Goal: Information Seeking & Learning: Learn about a topic

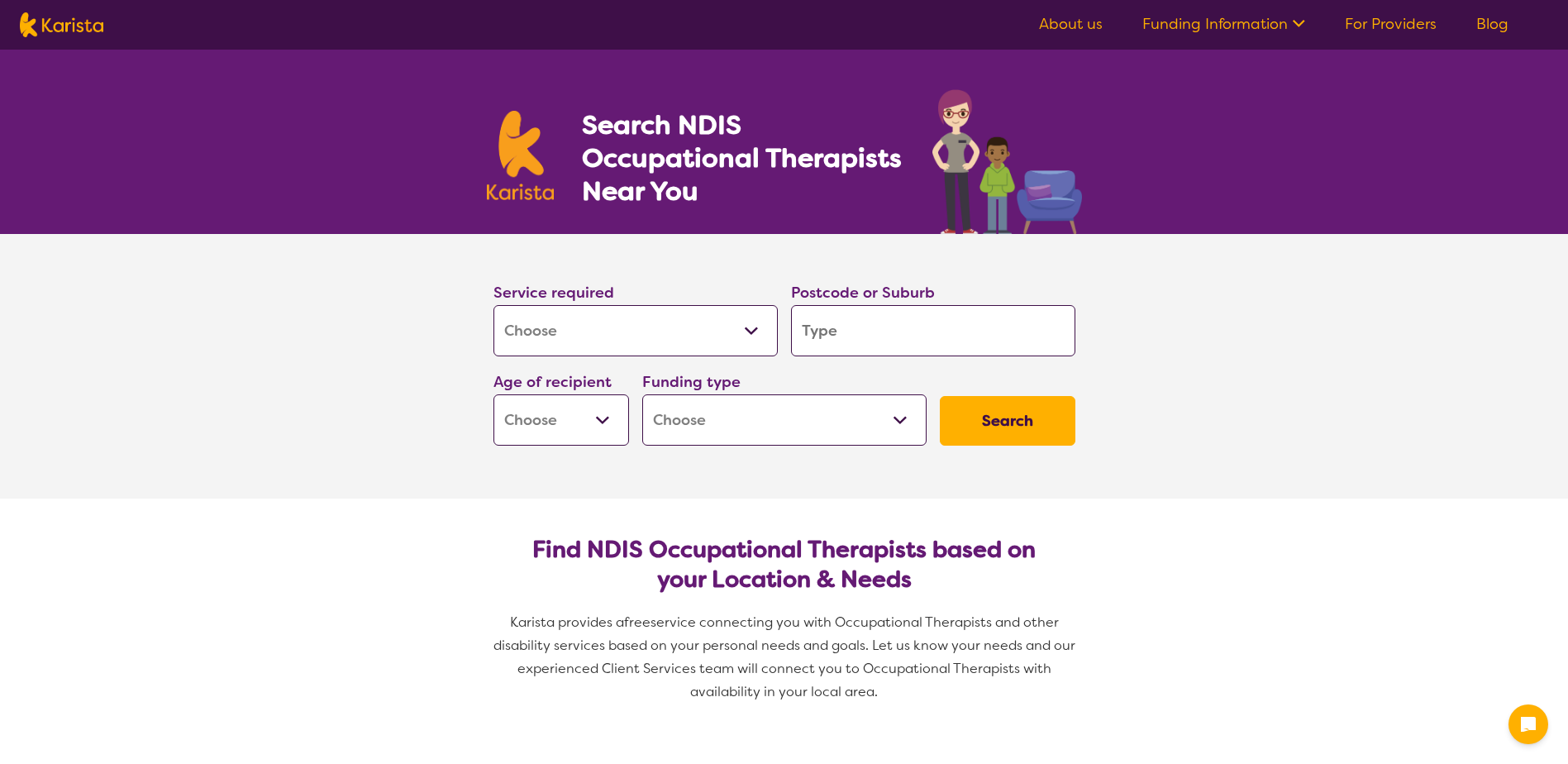
select select "[MEDICAL_DATA]"
click at [847, 339] on input "search" at bounding box center [933, 330] width 284 height 51
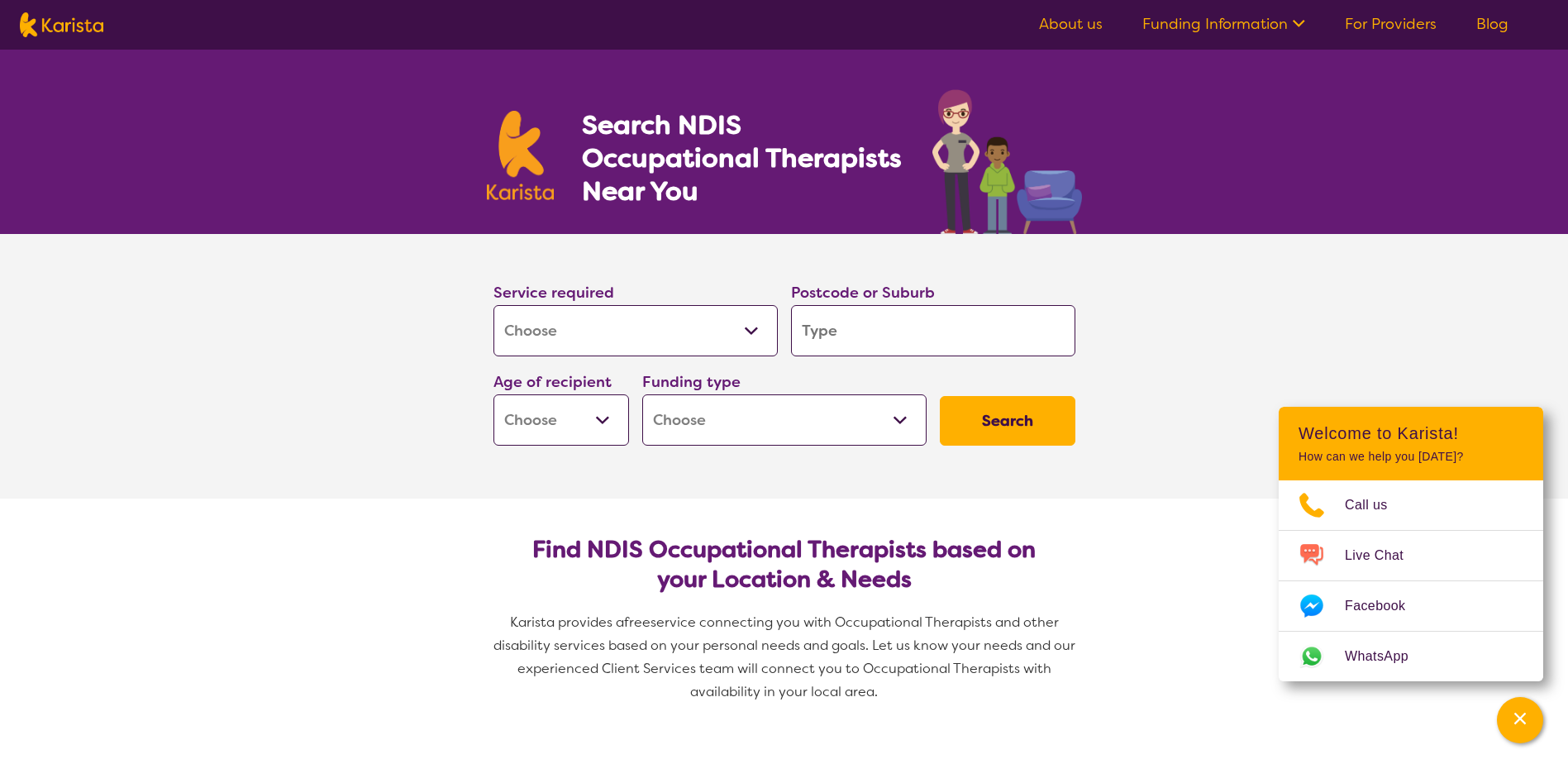
type input "B"
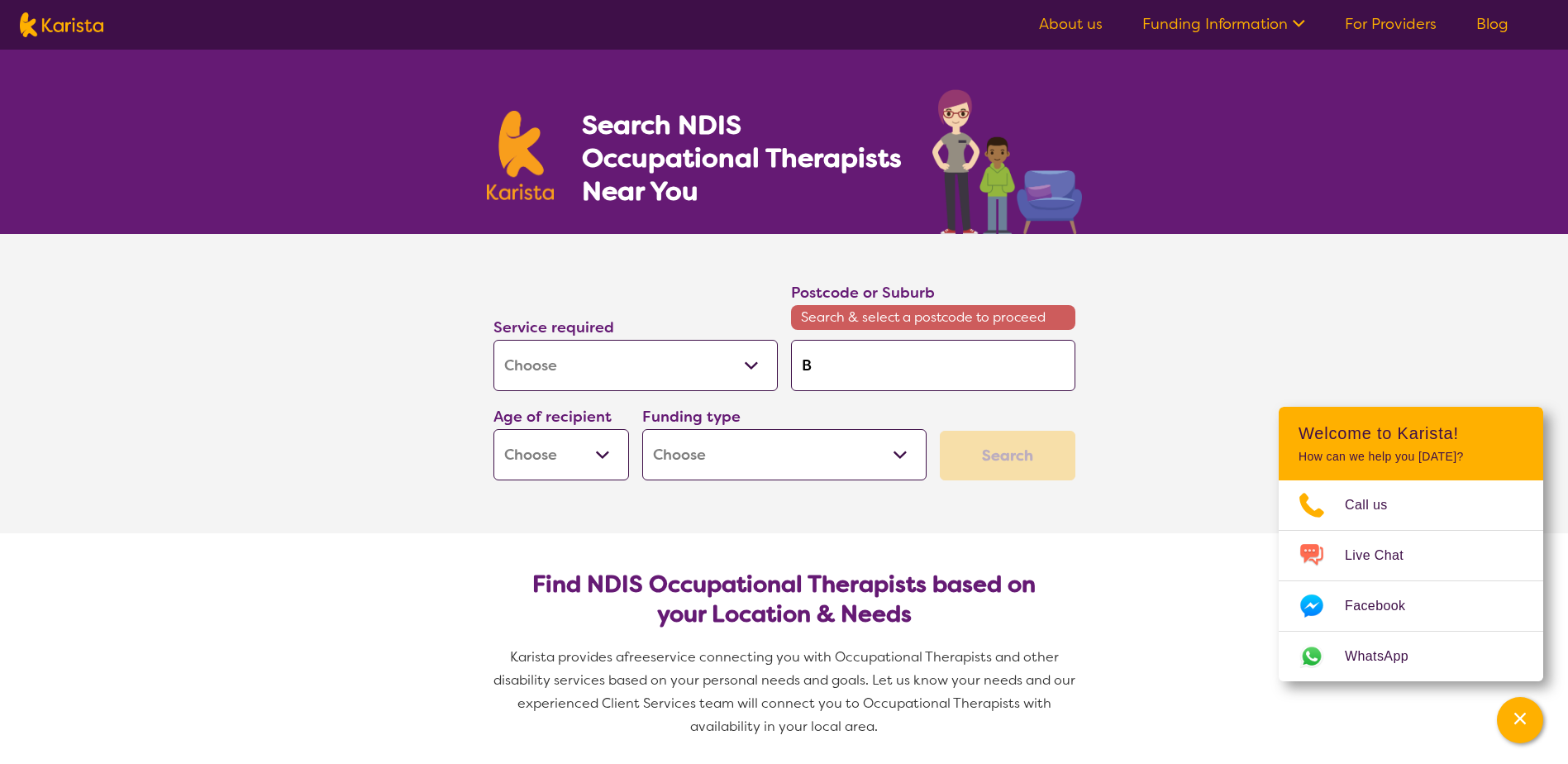
type input "Br"
type input "Bro"
type input "Brom"
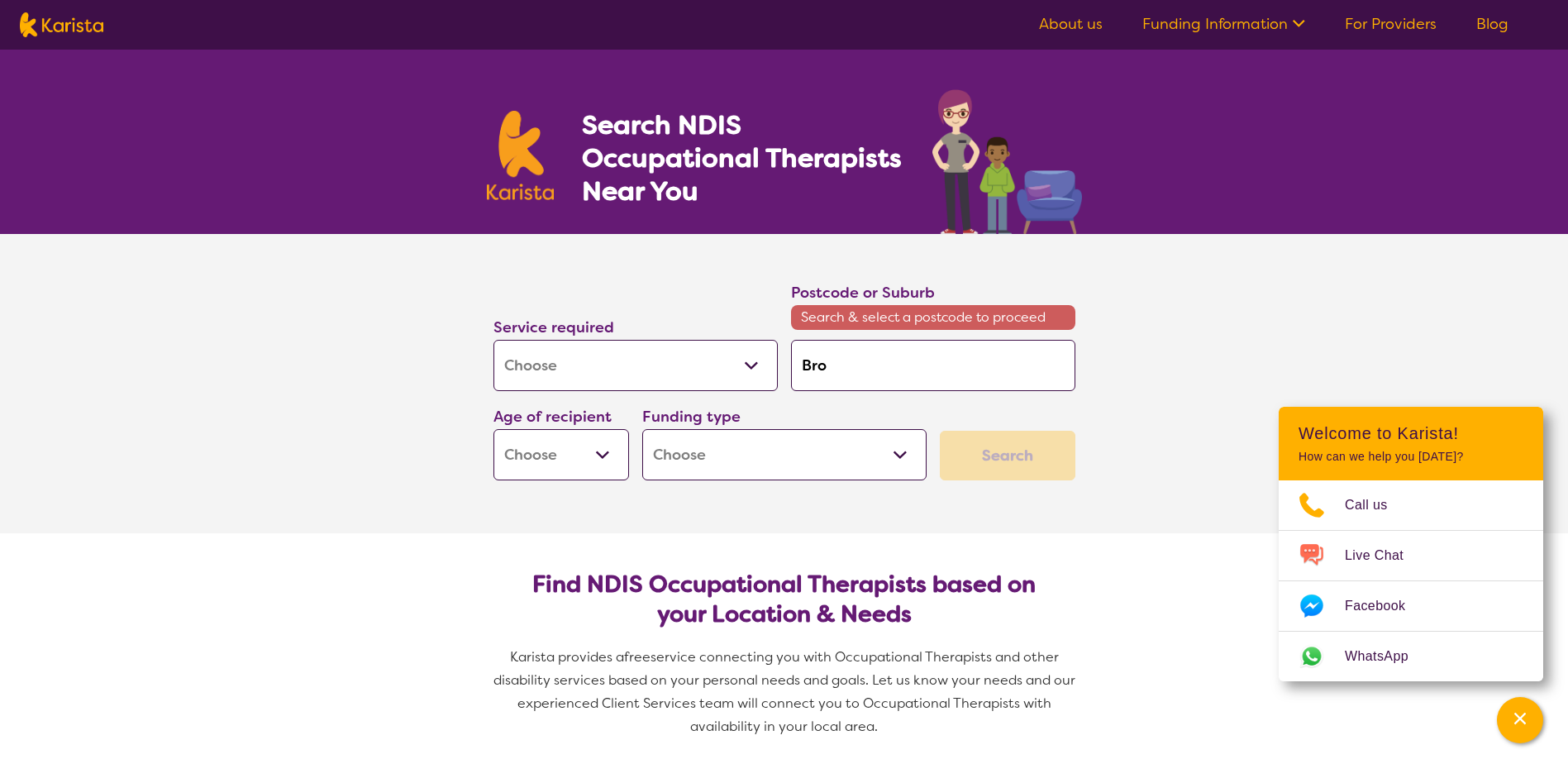
type input "Brom"
type input "Bromp"
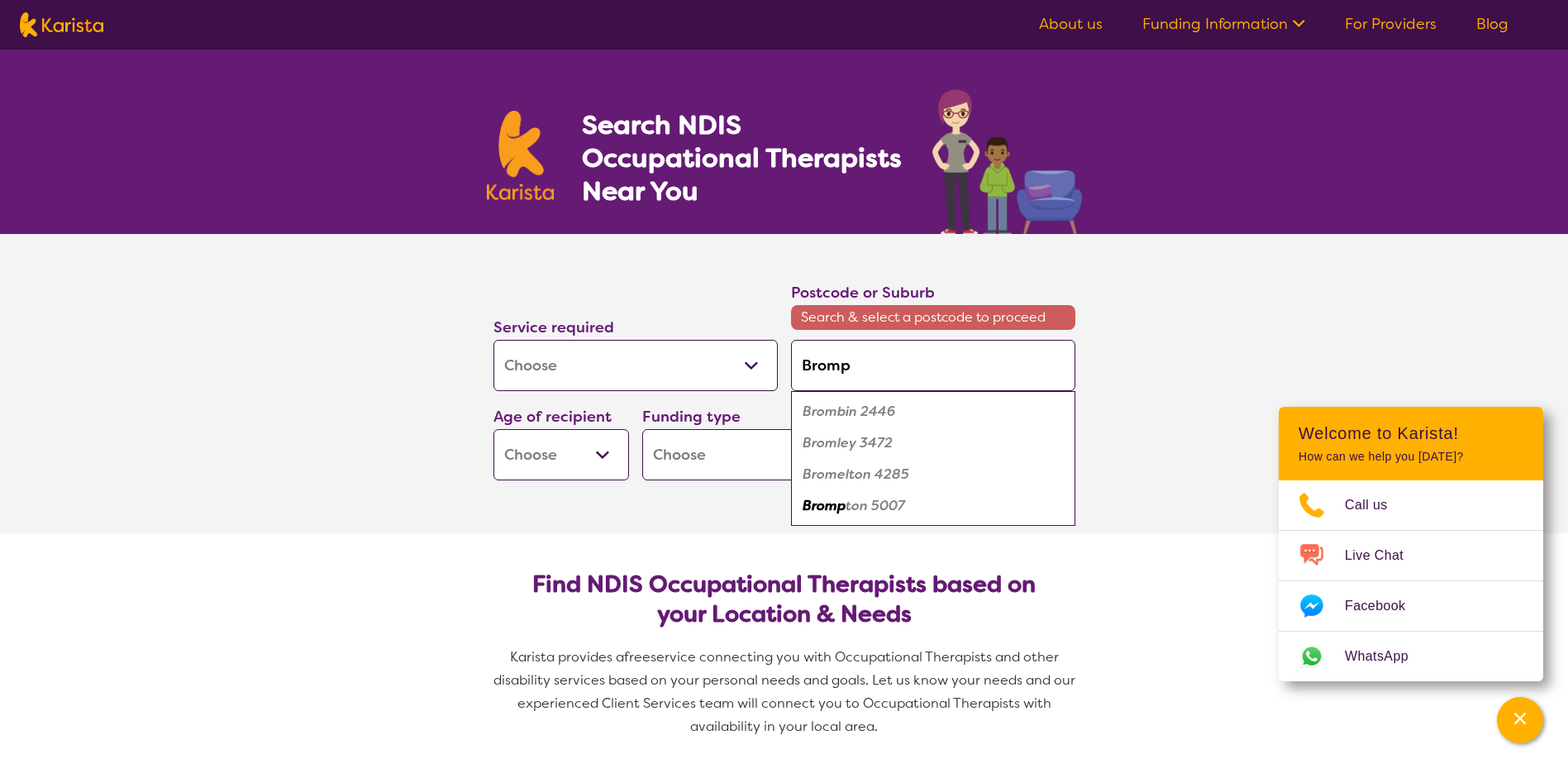
type input "Brompt"
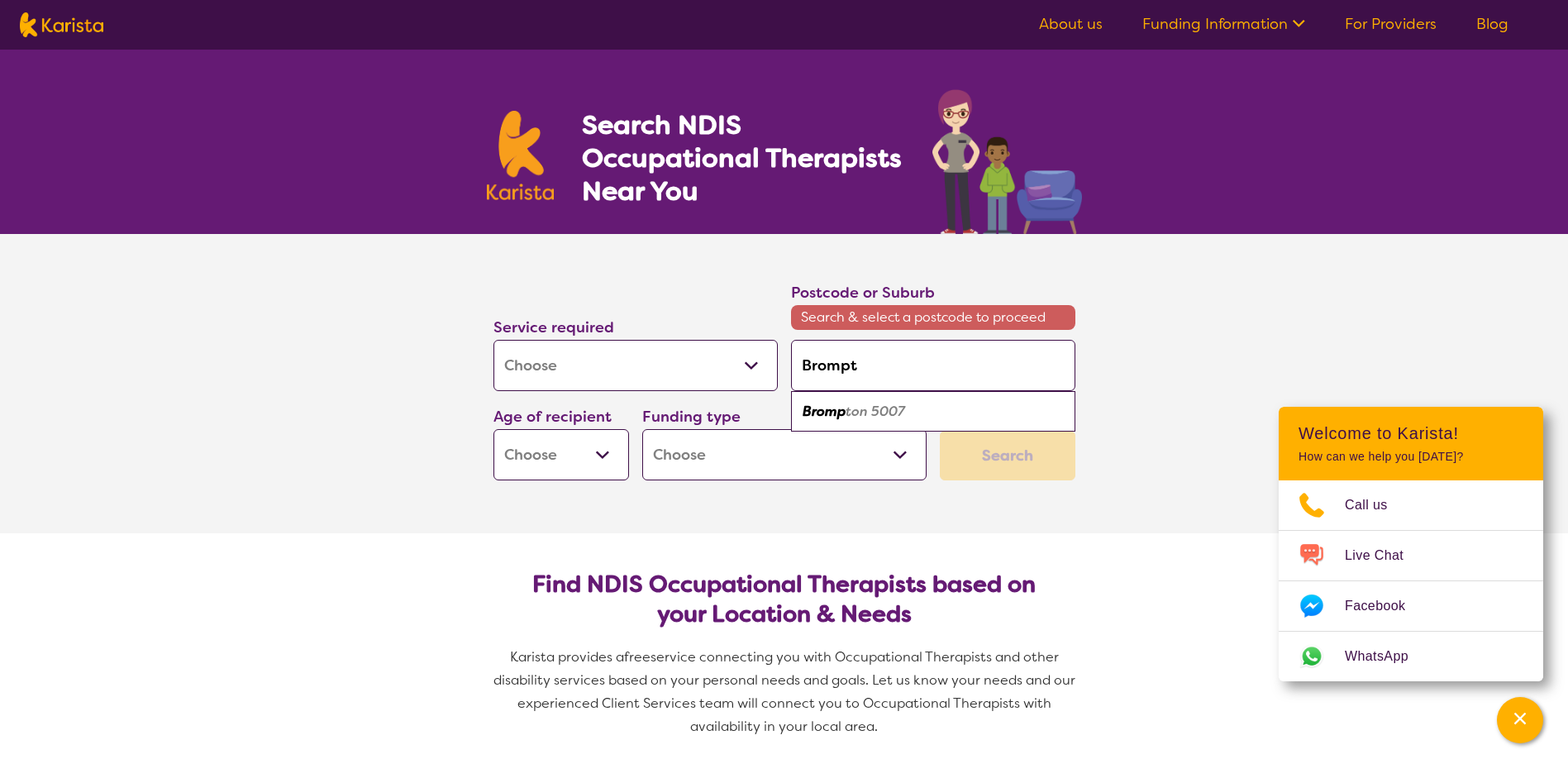
type input "Brompto"
type input "Brompton"
click at [831, 411] on em "Brompton" at bounding box center [835, 411] width 65 height 17
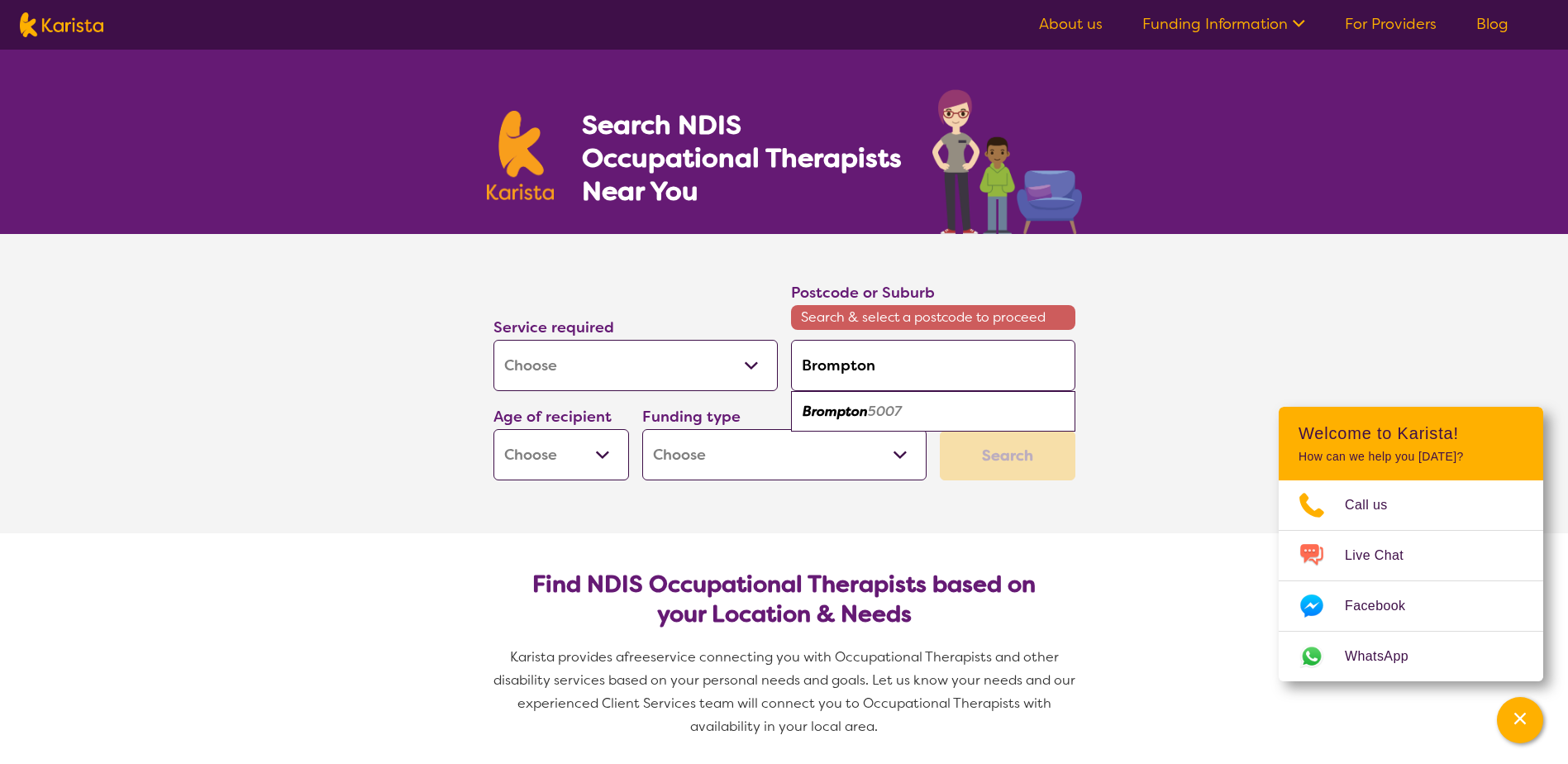
type input "5007"
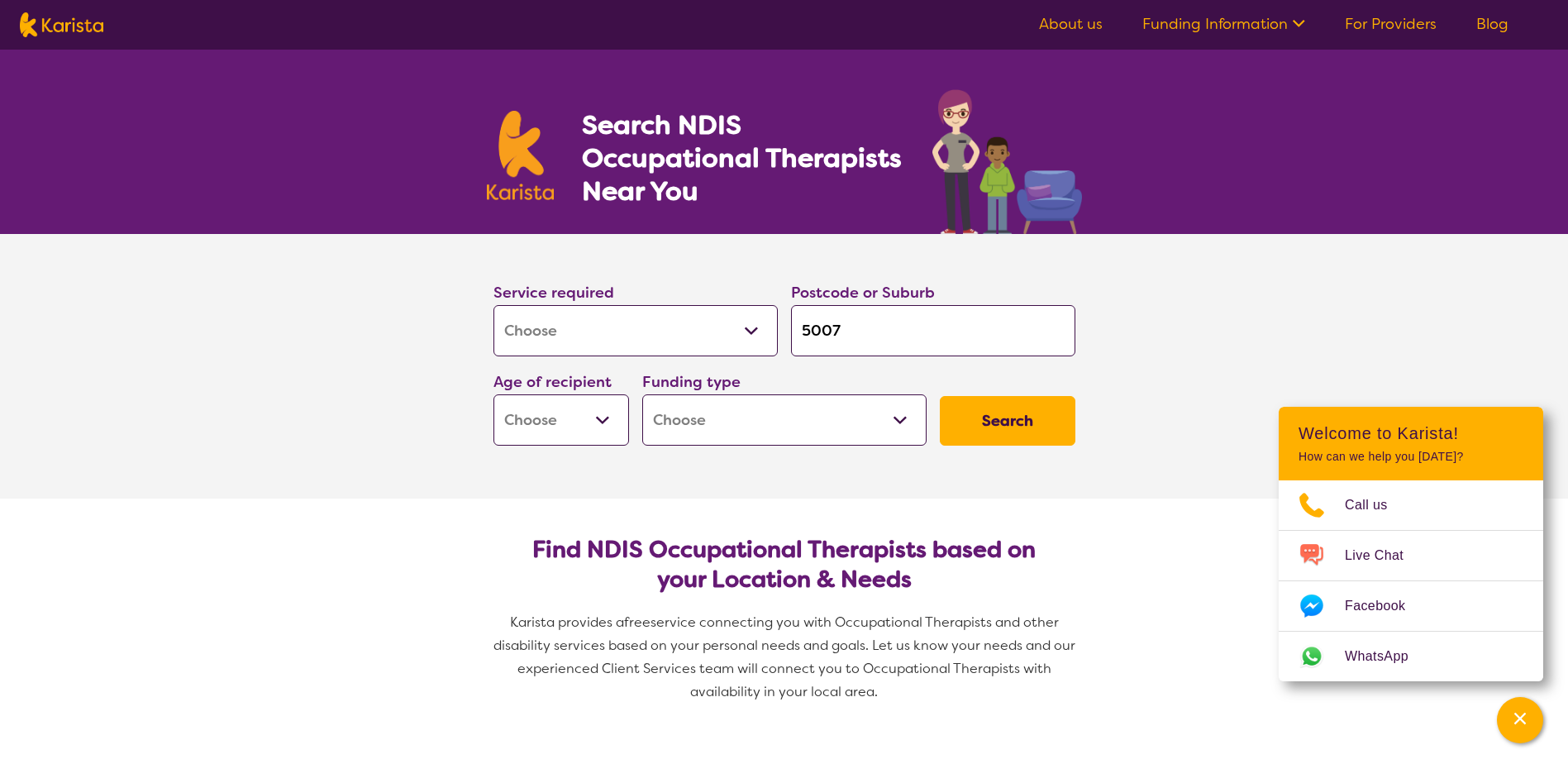
click at [601, 416] on select "Early Childhood - 0 to 9 Child - 10 to 11 Adolescent - 12 to 17 Adult - 18 to 6…" at bounding box center [560, 419] width 135 height 51
select select "EC"
click at [493, 394] on select "Early Childhood - 0 to 9 Child - 10 to 11 Adolescent - 12 to 17 Adult - 18 to 6…" at bounding box center [560, 419] width 135 height 51
select select "EC"
click at [600, 415] on select "Early Childhood - 0 to 9 Child - 10 to 11 Adolescent - 12 to 17 Adult - 18 to 6…" at bounding box center [560, 419] width 135 height 51
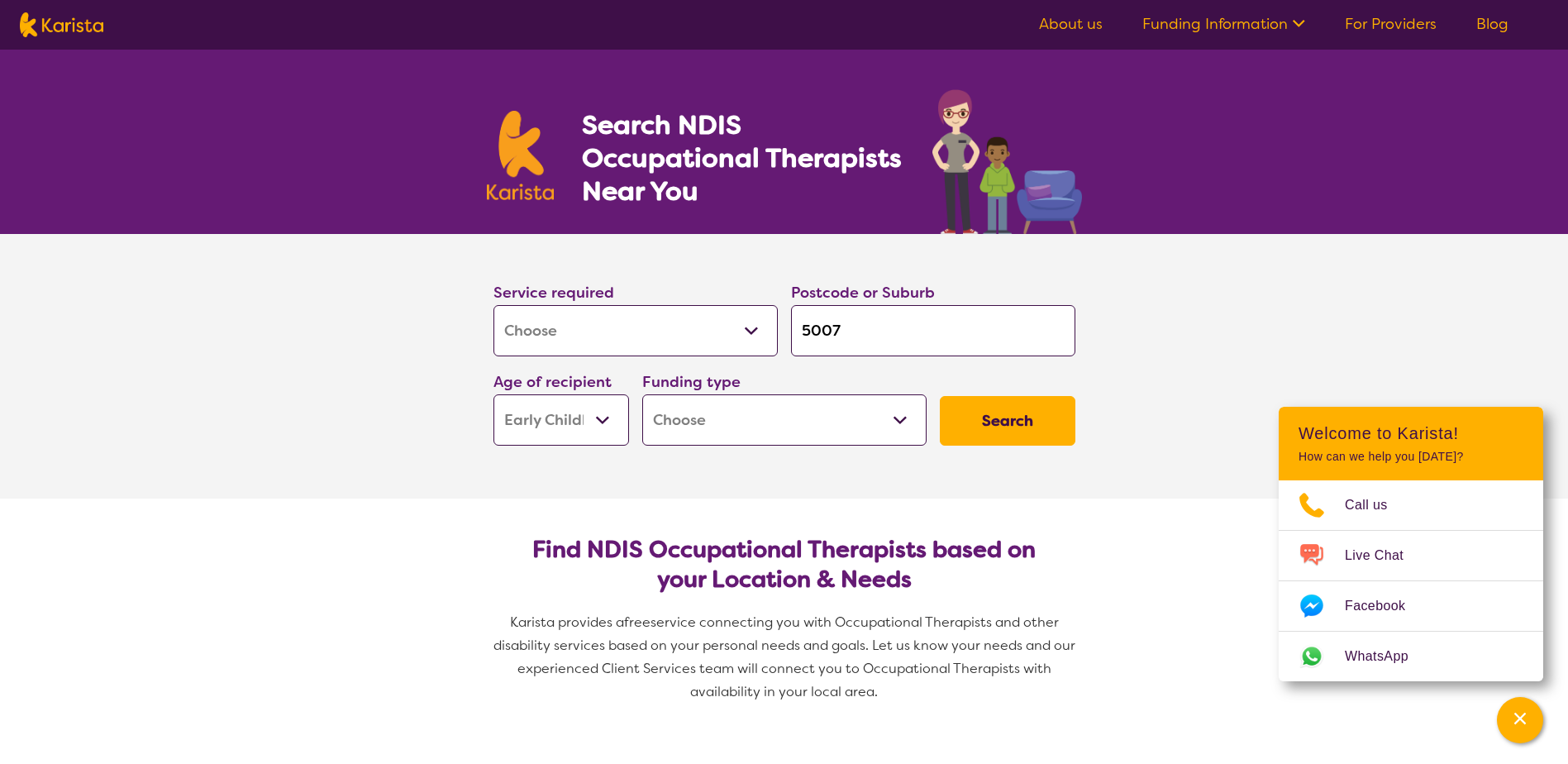
click at [493, 394] on select "Early Childhood - 0 to 9 Child - 10 to 11 Adolescent - 12 to 17 Adult - 18 to 6…" at bounding box center [560, 419] width 135 height 51
click at [873, 421] on select "Home Care Package (HCP) National Disability Insurance Scheme (NDIS) I don't know" at bounding box center [784, 419] width 284 height 51
select select "NDIS"
click at [642, 394] on select "Home Care Package (HCP) National Disability Insurance Scheme (NDIS) I don't know" at bounding box center [784, 419] width 284 height 51
select select "NDIS"
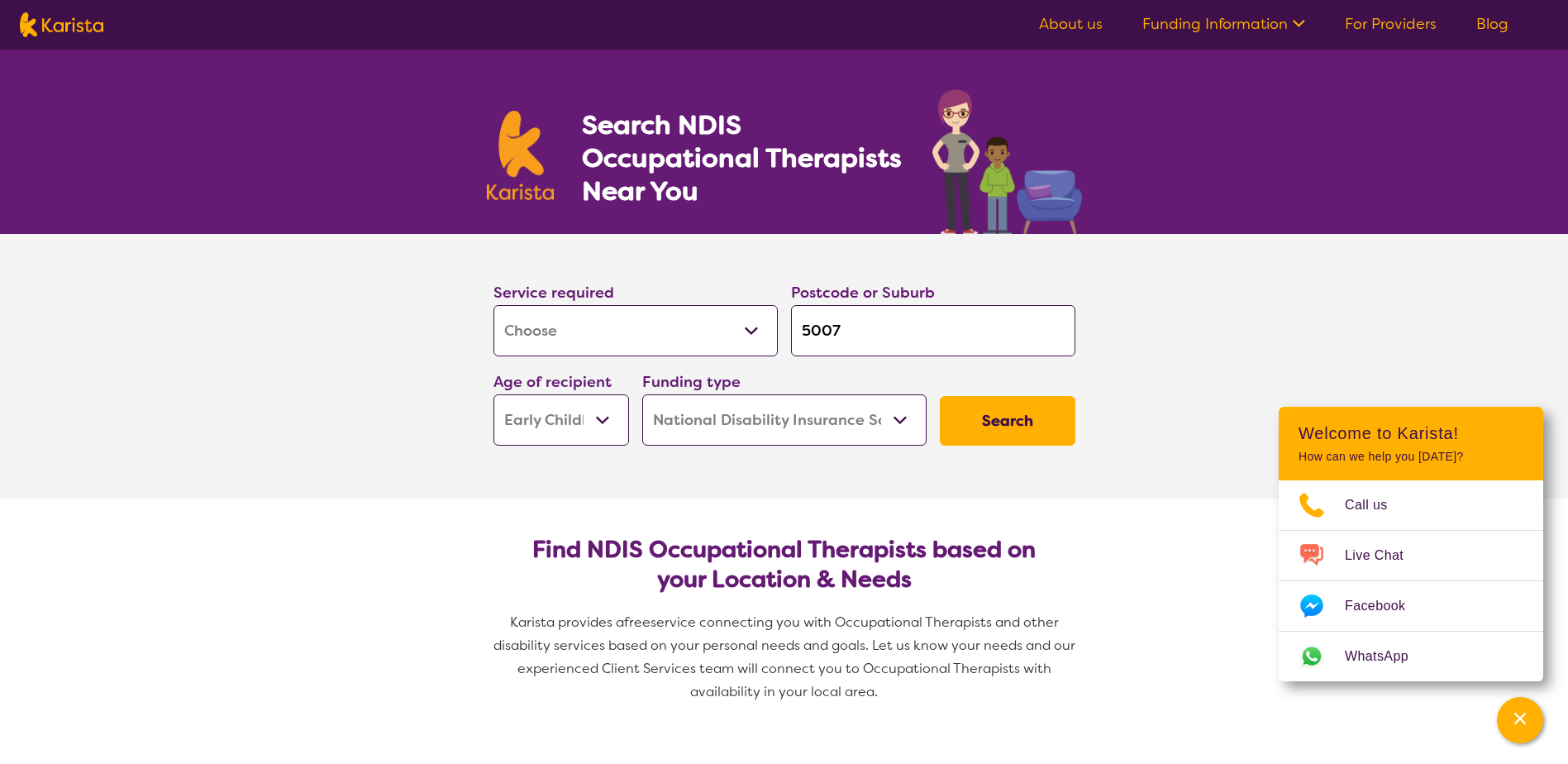
click at [1031, 431] on button "Search" at bounding box center [1007, 421] width 135 height 50
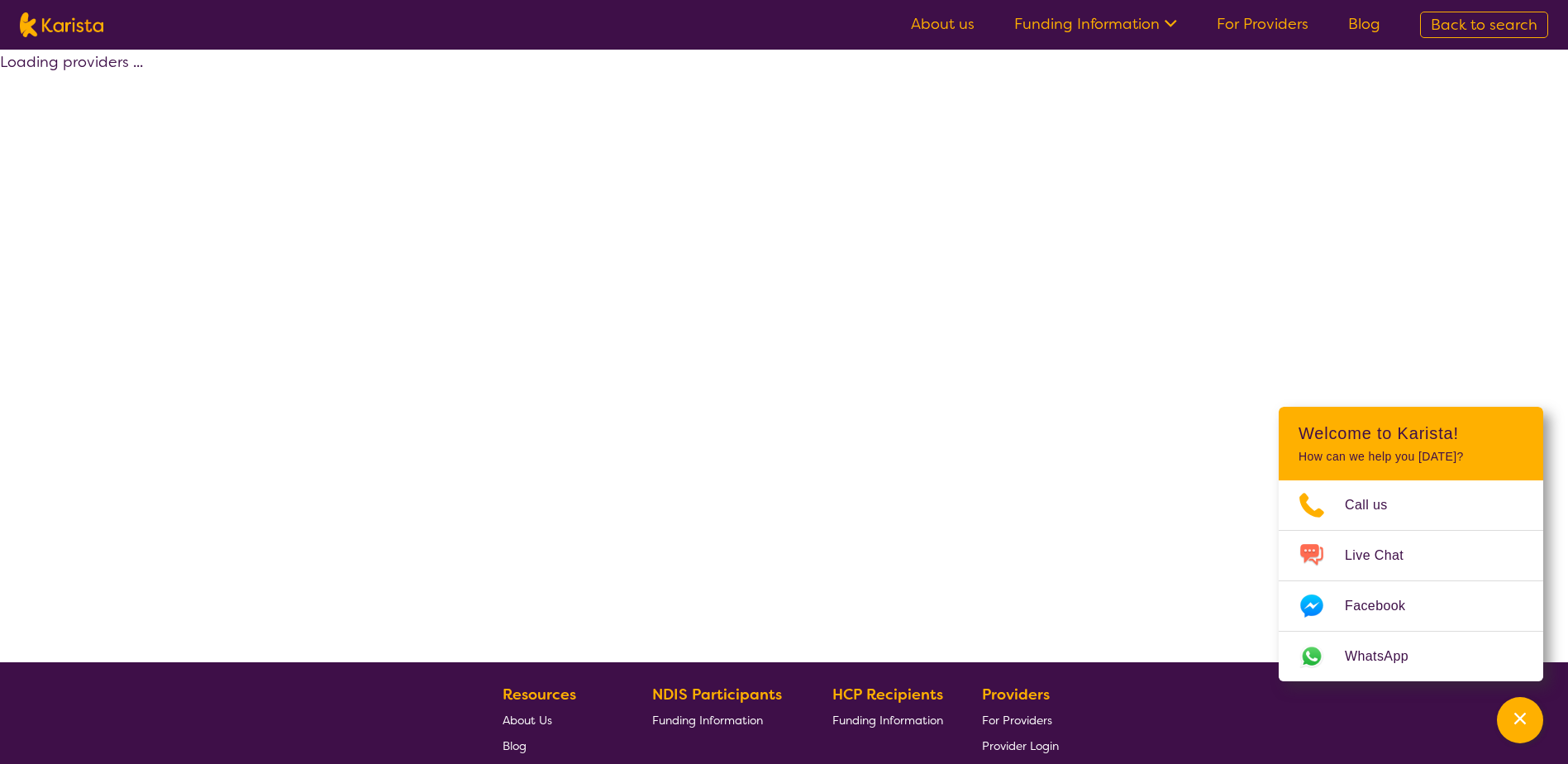
select select "by_score"
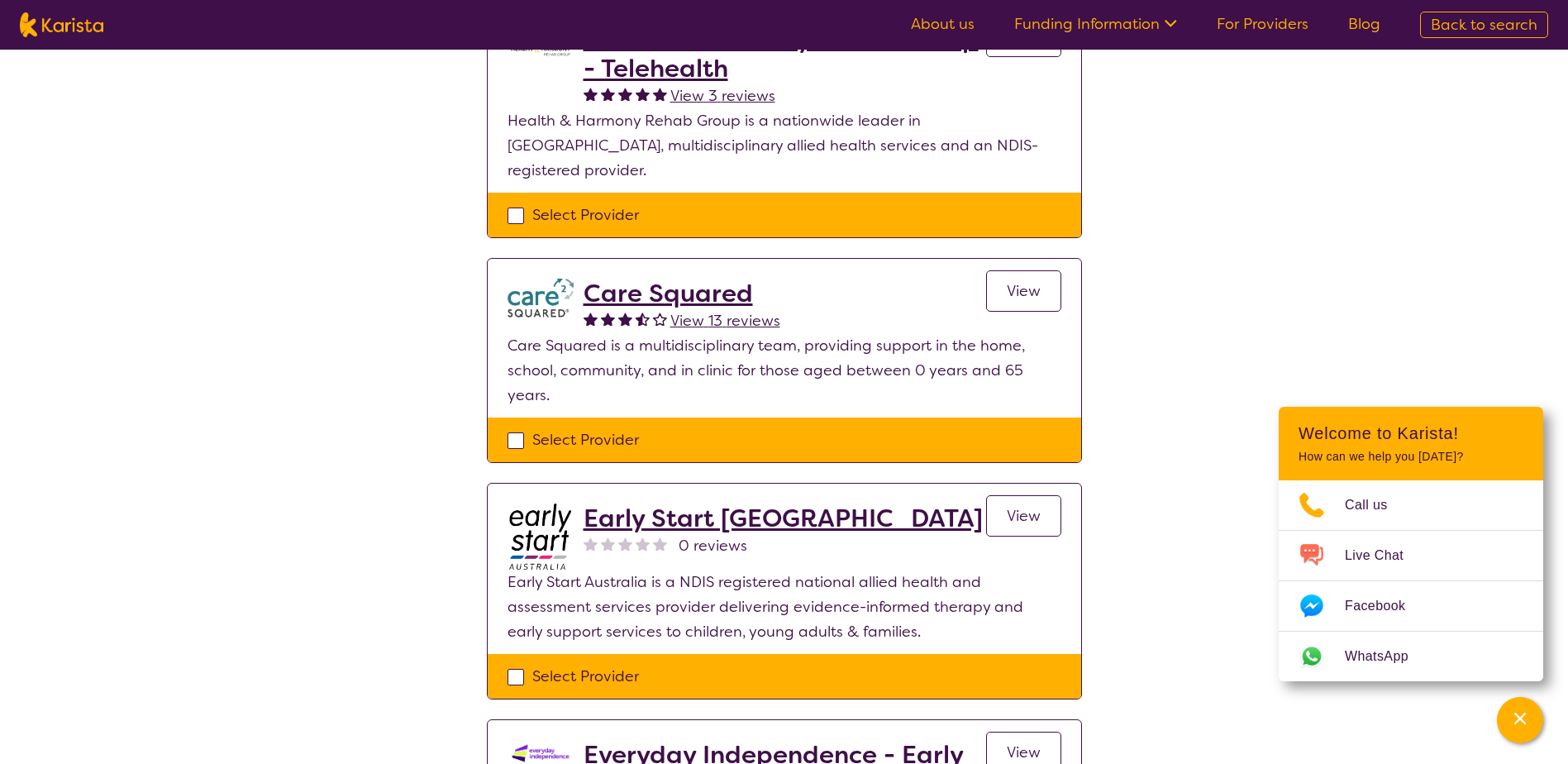
scroll to position [496, 0]
